Goal: Task Accomplishment & Management: Use online tool/utility

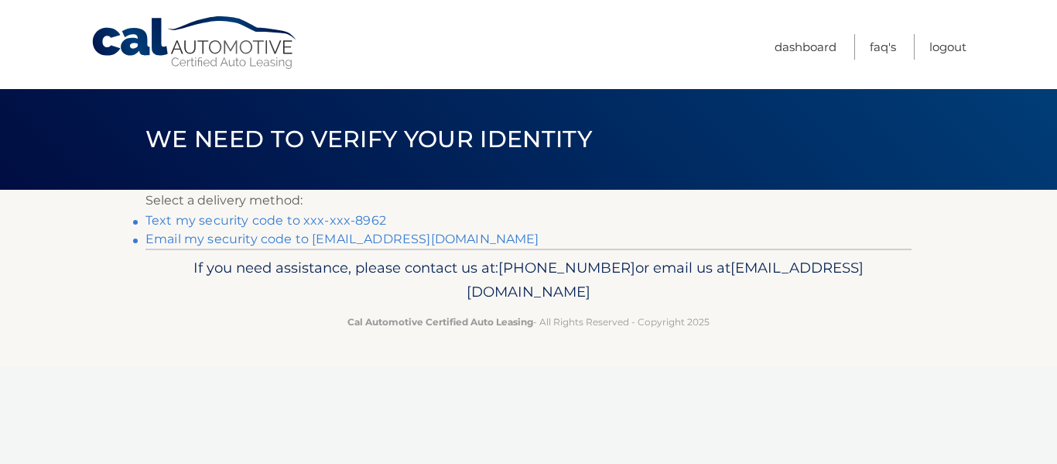
click at [345, 221] on link "Text my security code to xxx-xxx-8962" at bounding box center [266, 220] width 241 height 15
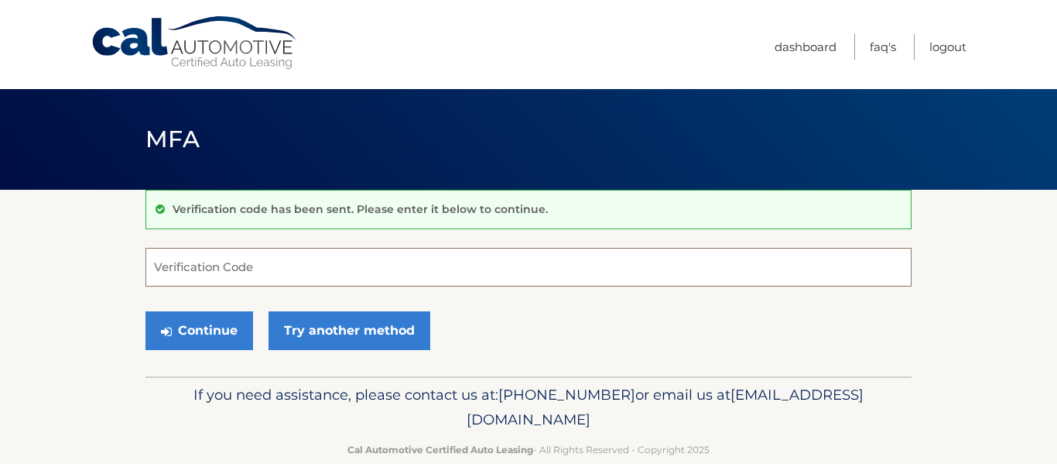
click at [274, 266] on input "Verification Code" at bounding box center [529, 267] width 766 height 39
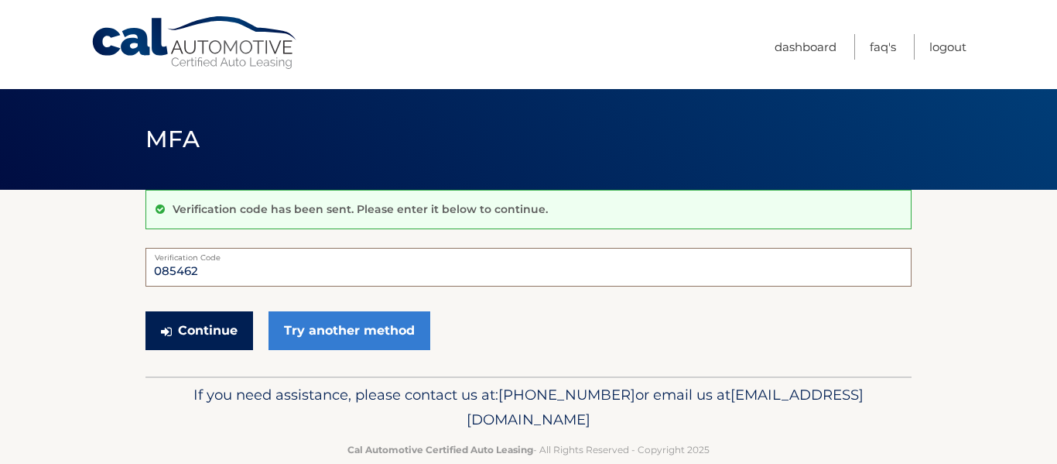
type input "085462"
click at [245, 325] on button "Continue" at bounding box center [200, 330] width 108 height 39
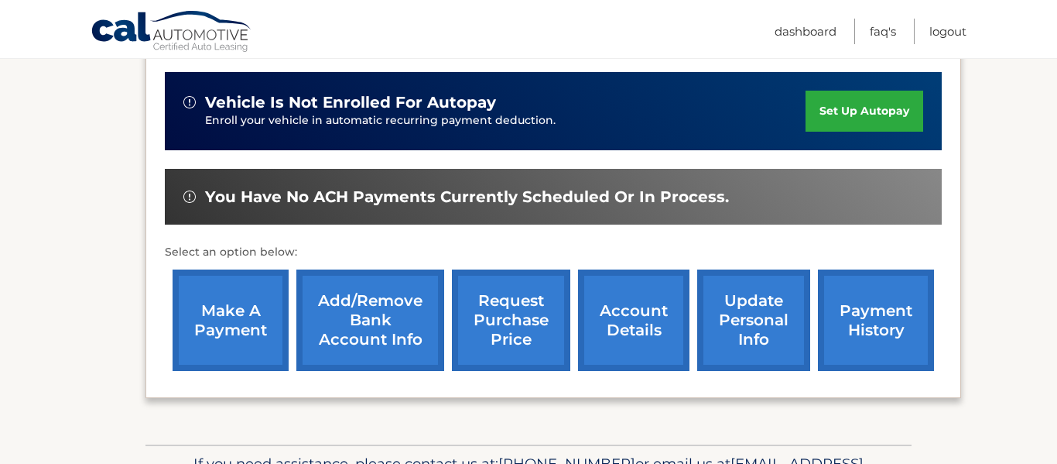
scroll to position [396, 0]
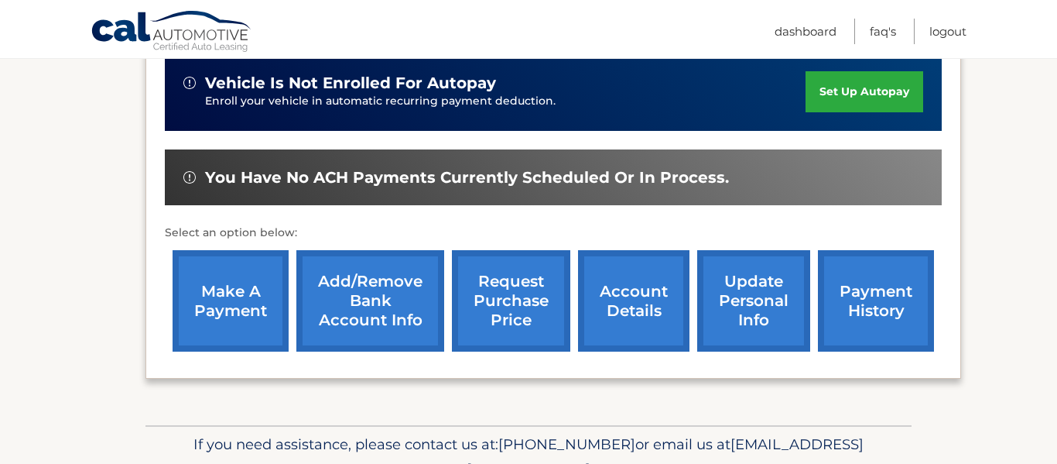
click at [236, 301] on link "make a payment" at bounding box center [231, 300] width 116 height 101
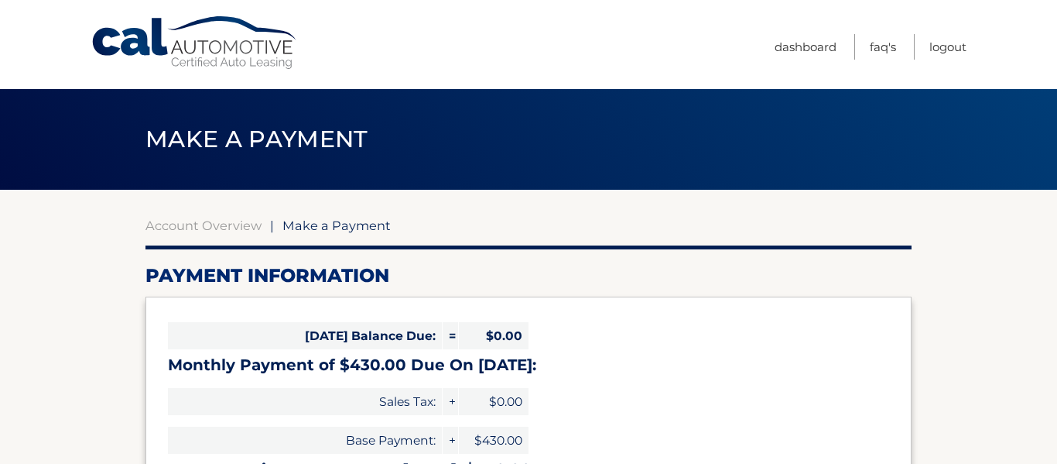
select select "ODBiNmIzZDItNjkyOC00YjVhLTgxMmQtOGI1OWU0Y2E4Nzlk"
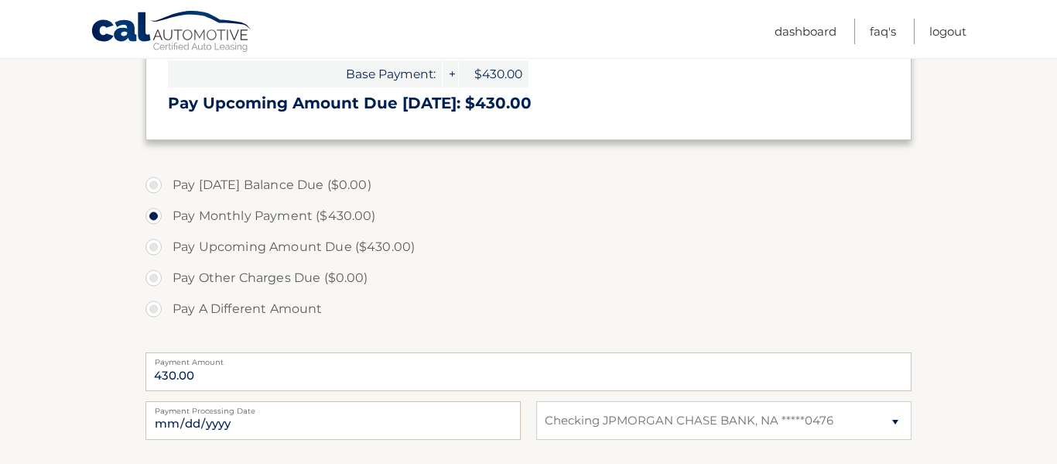
scroll to position [400, 0]
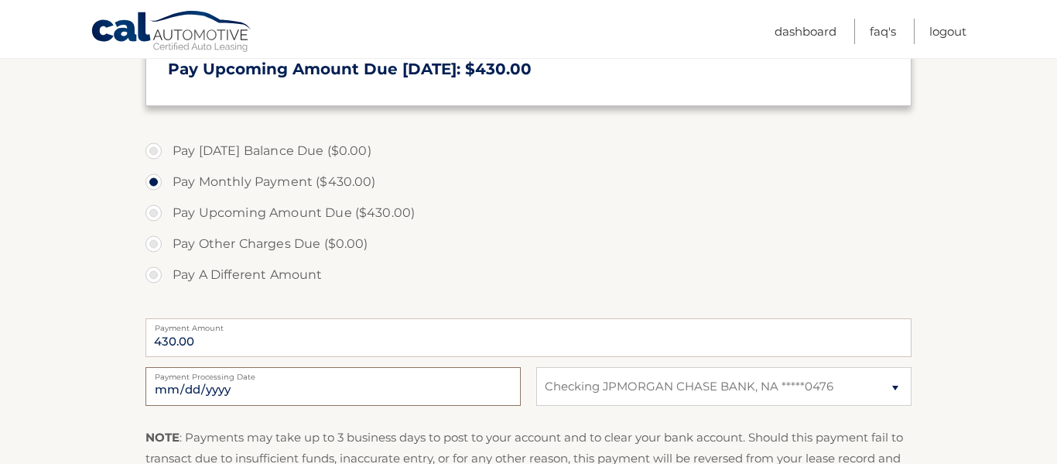
click at [367, 392] on input "2025-10-07" at bounding box center [333, 386] width 375 height 39
type input "2025-10-31"
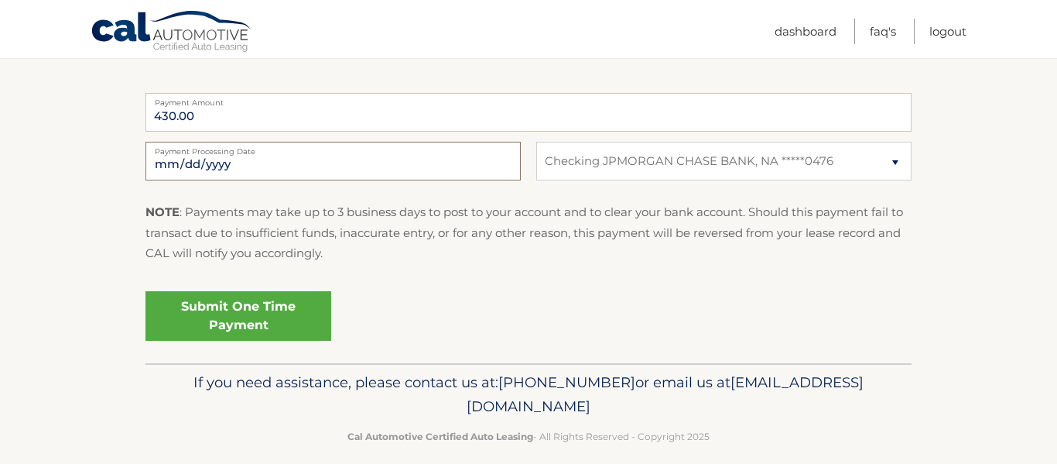
scroll to position [643, 0]
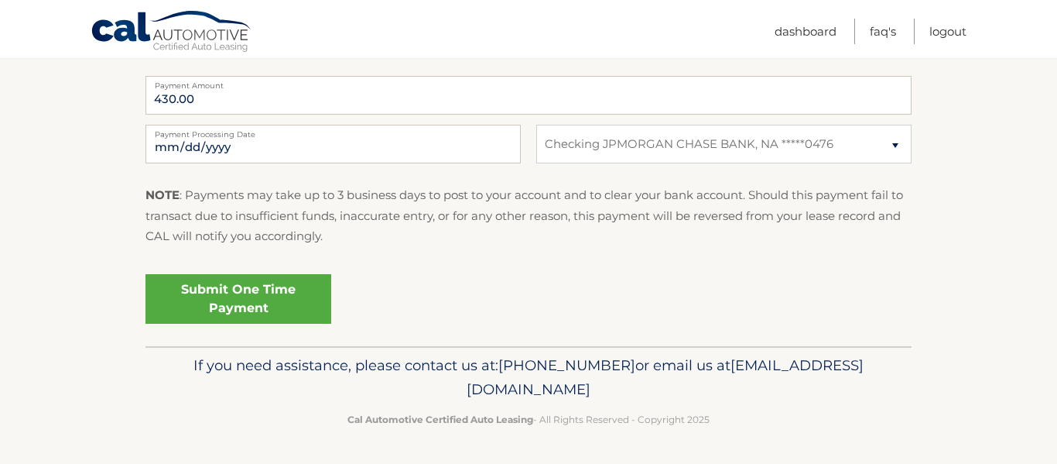
click at [237, 293] on link "Submit One Time Payment" at bounding box center [239, 299] width 186 height 50
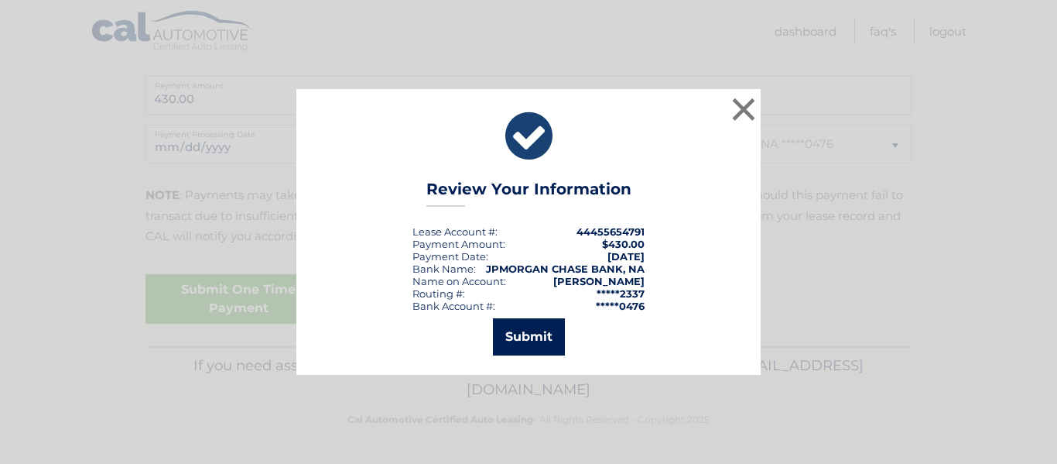
click at [507, 338] on button "Submit" at bounding box center [529, 336] width 72 height 37
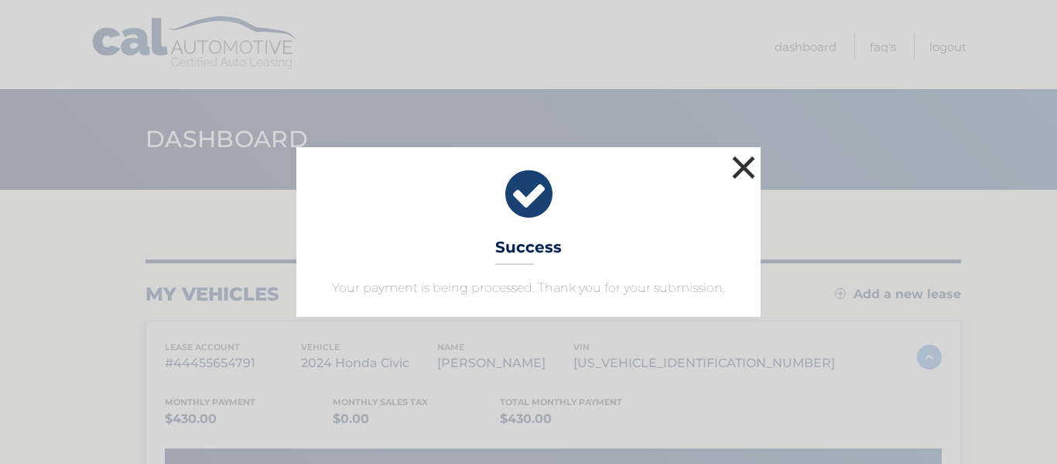
click at [746, 174] on button "×" at bounding box center [743, 167] width 31 height 31
